Goal: Navigation & Orientation: Go to known website

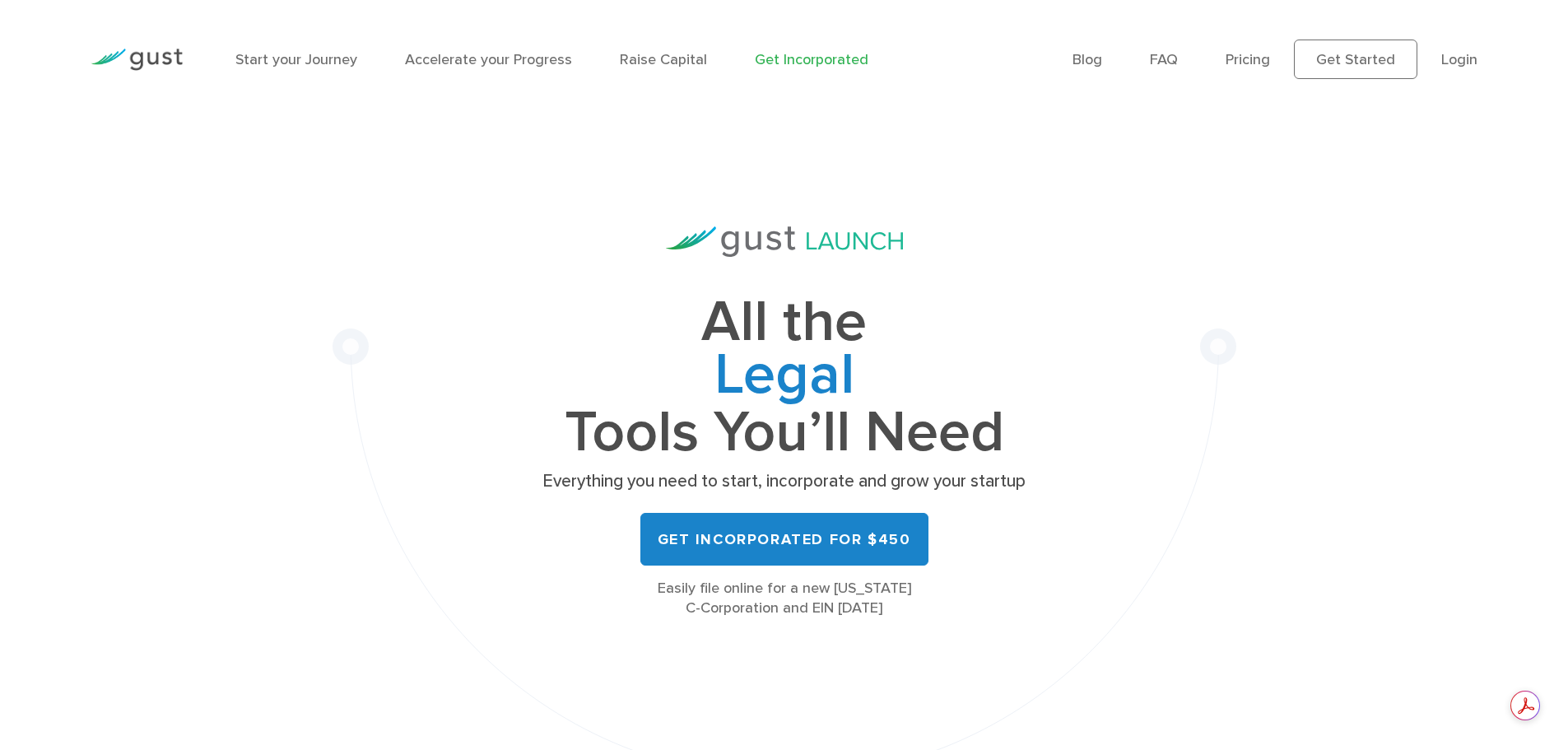
click at [144, 58] on img at bounding box center [136, 60] width 92 height 23
